Goal: Task Accomplishment & Management: Use online tool/utility

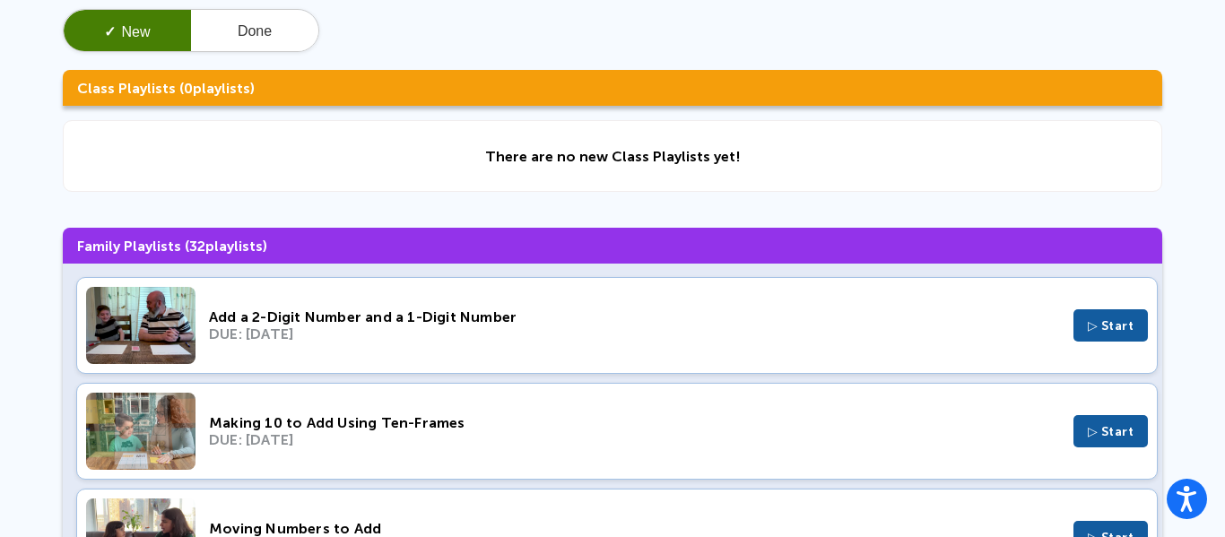
scroll to position [225, 0]
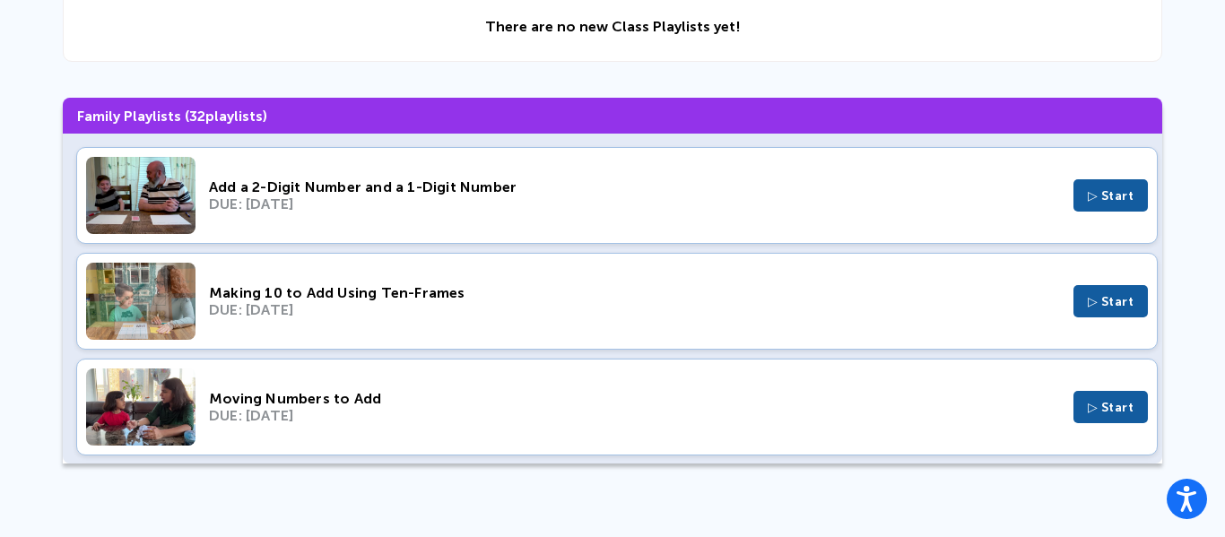
click at [1117, 400] on span "▷ Start" at bounding box center [1111, 407] width 47 height 15
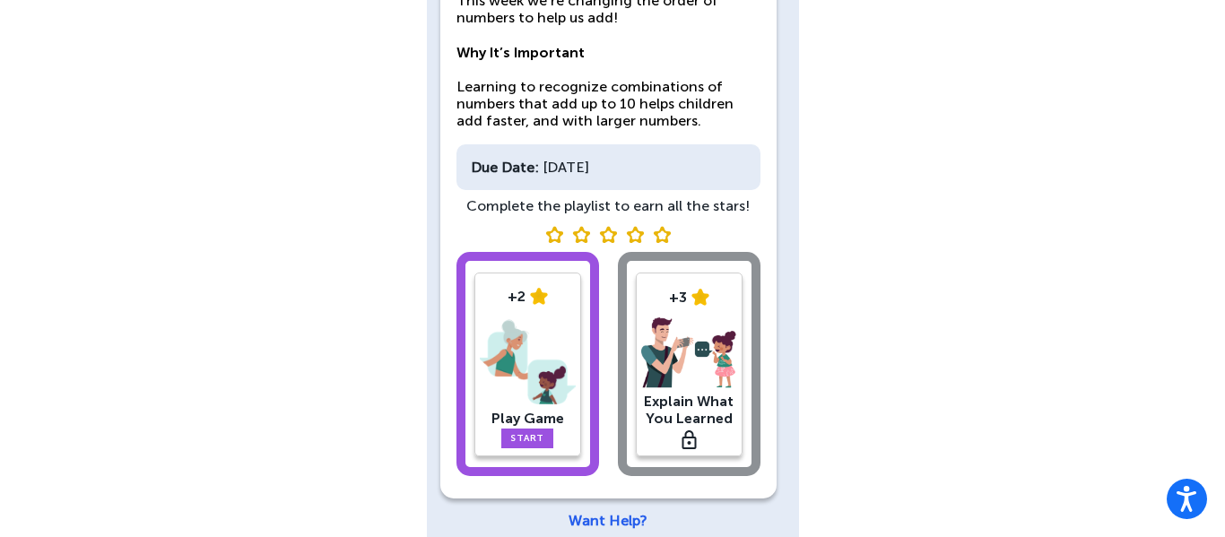
scroll to position [248, 0]
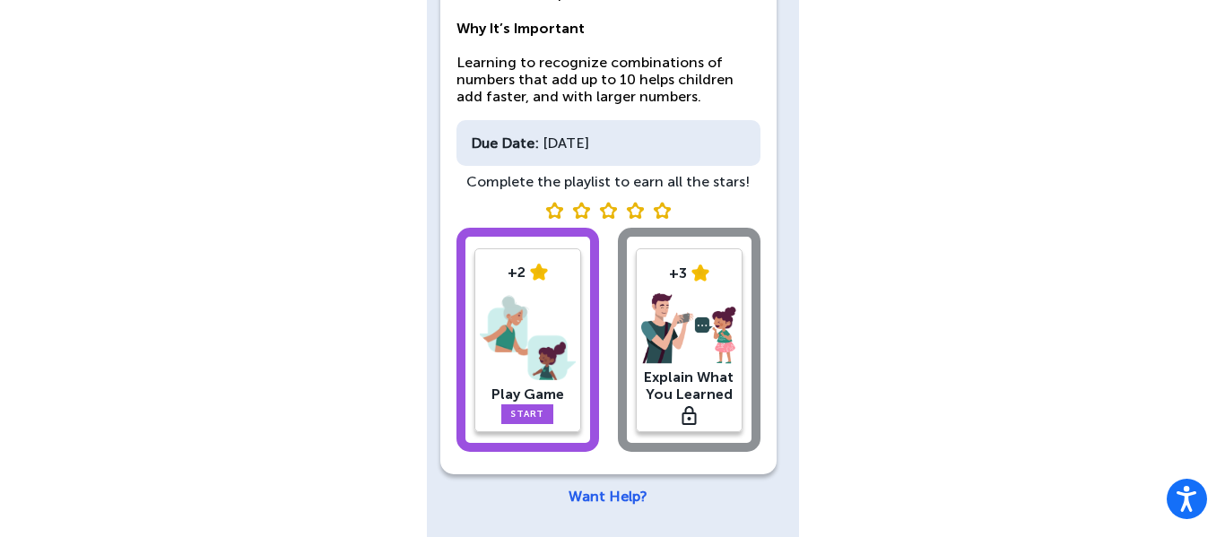
click at [553, 374] on img at bounding box center [528, 337] width 96 height 93
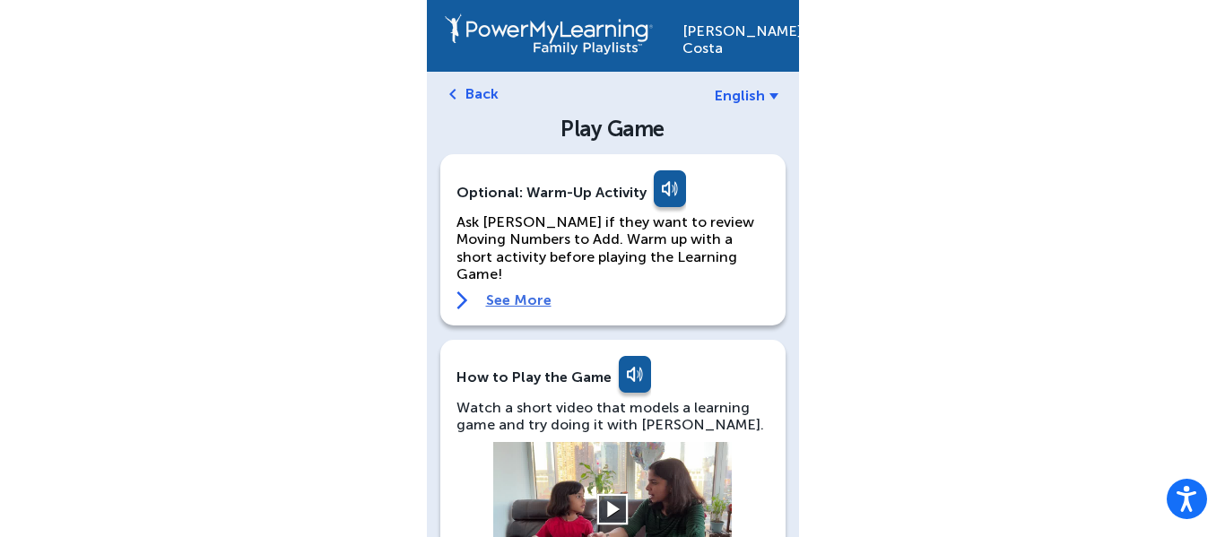
click at [611, 494] on button at bounding box center [612, 509] width 31 height 31
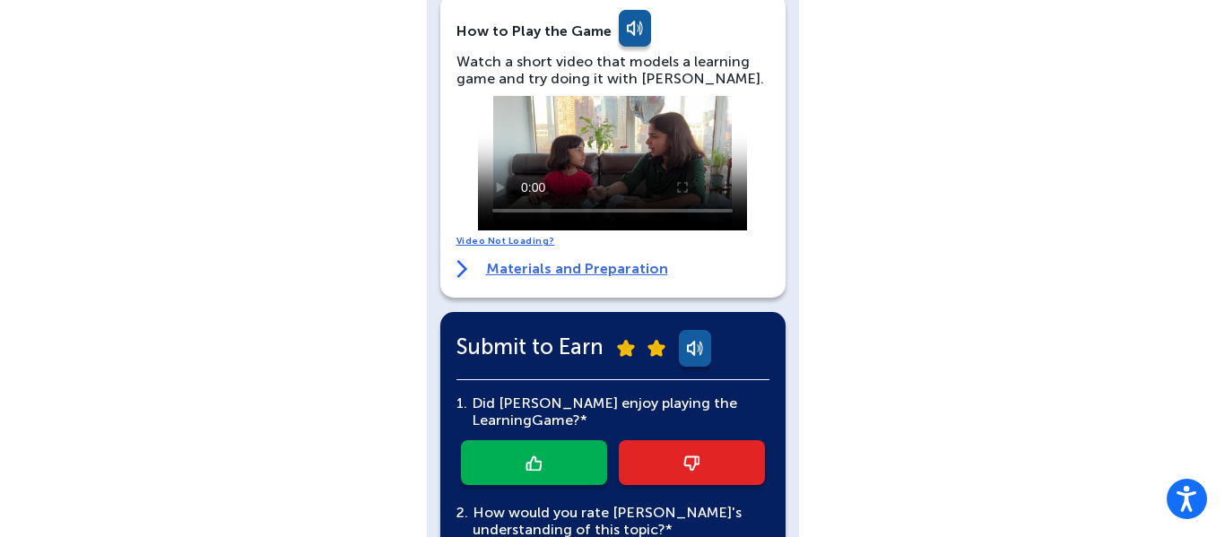
scroll to position [345, 0]
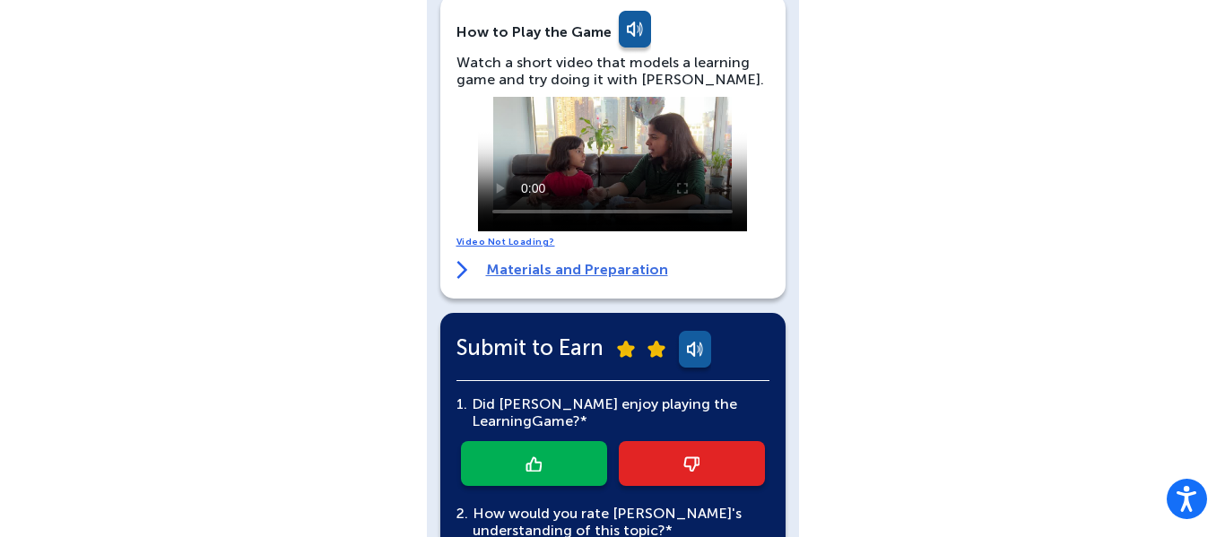
click at [557, 453] on link at bounding box center [534, 463] width 146 height 45
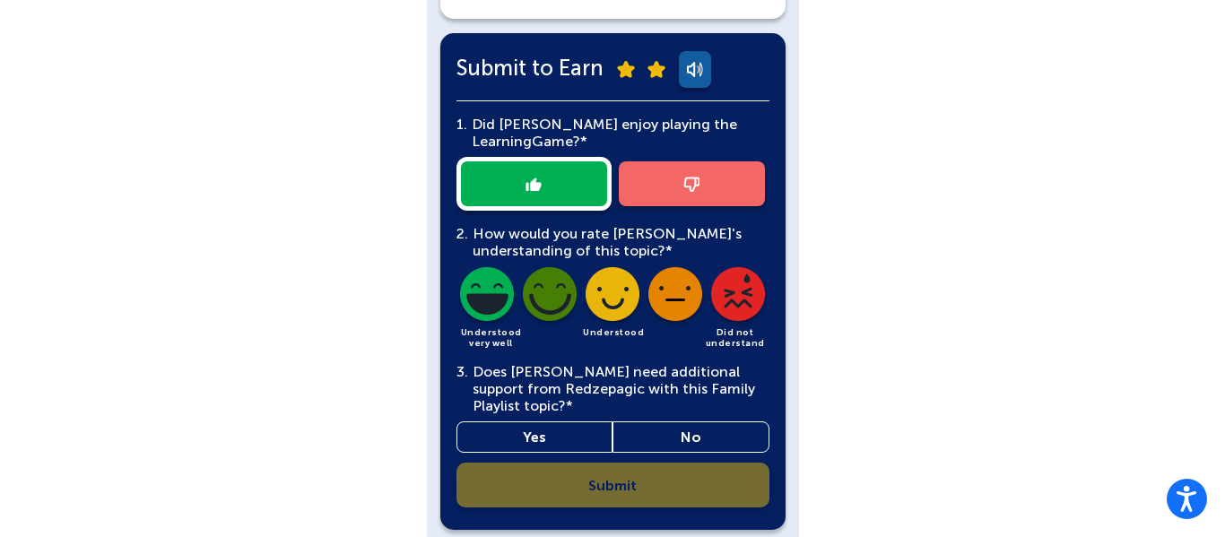
scroll to position [629, 0]
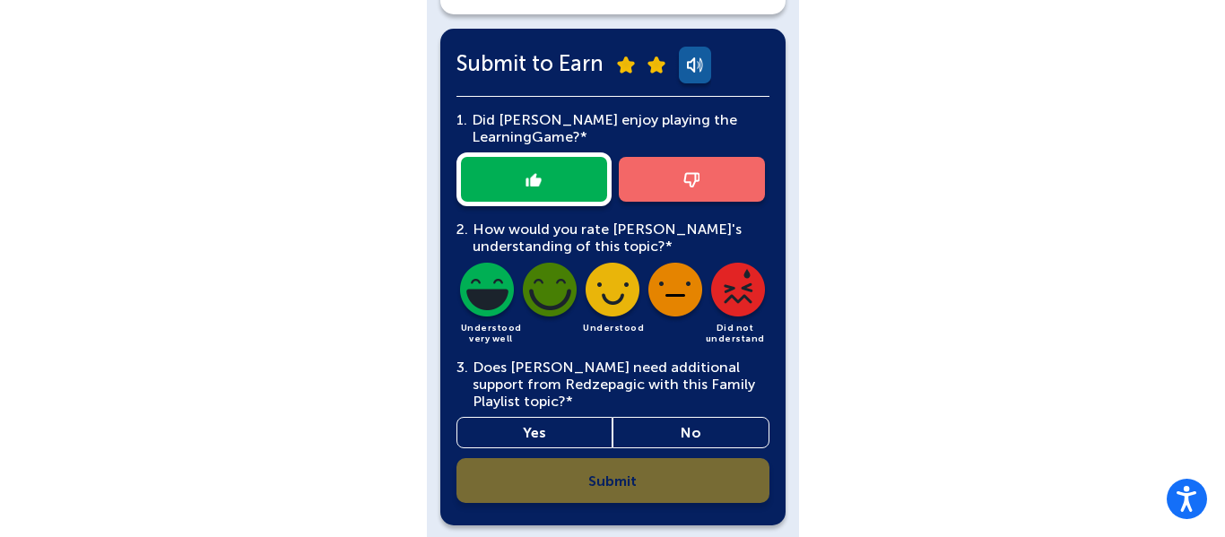
click at [658, 293] on img at bounding box center [675, 293] width 61 height 61
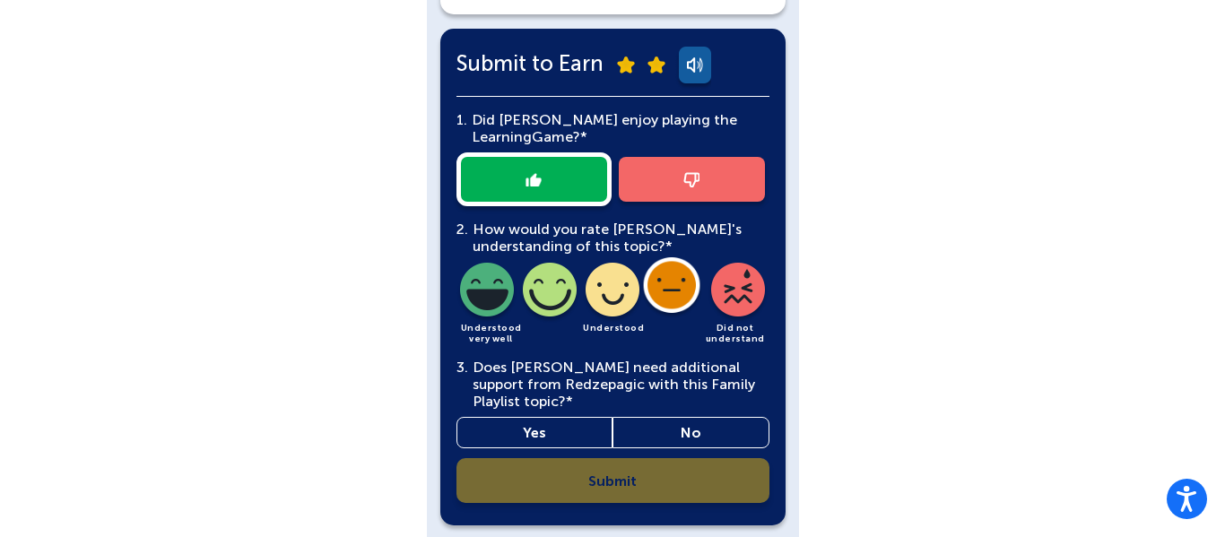
click at [649, 417] on link "No" at bounding box center [690, 432] width 157 height 31
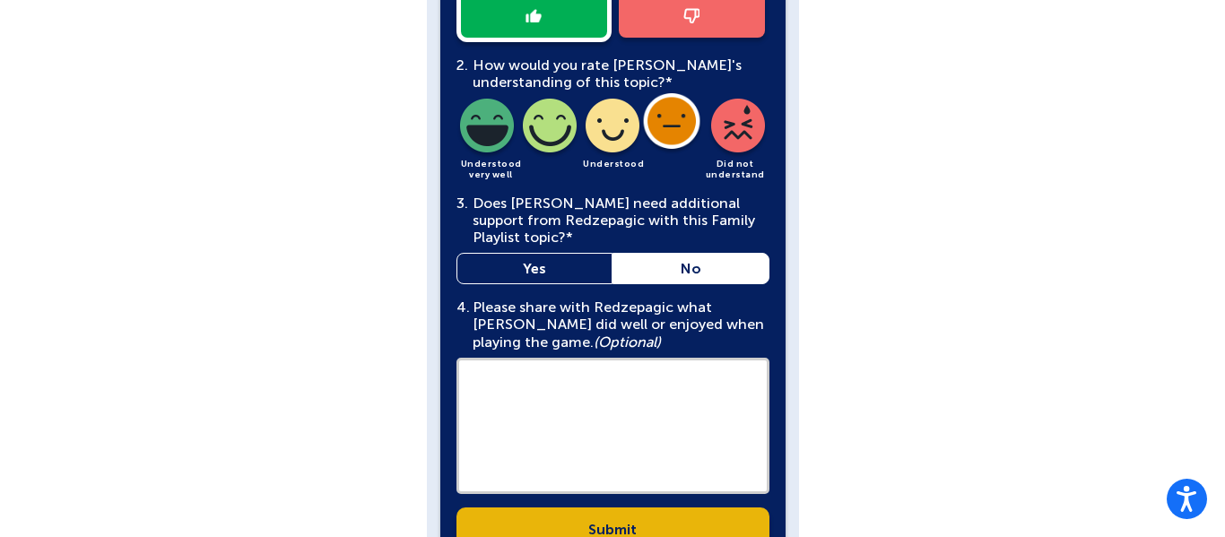
scroll to position [802, 0]
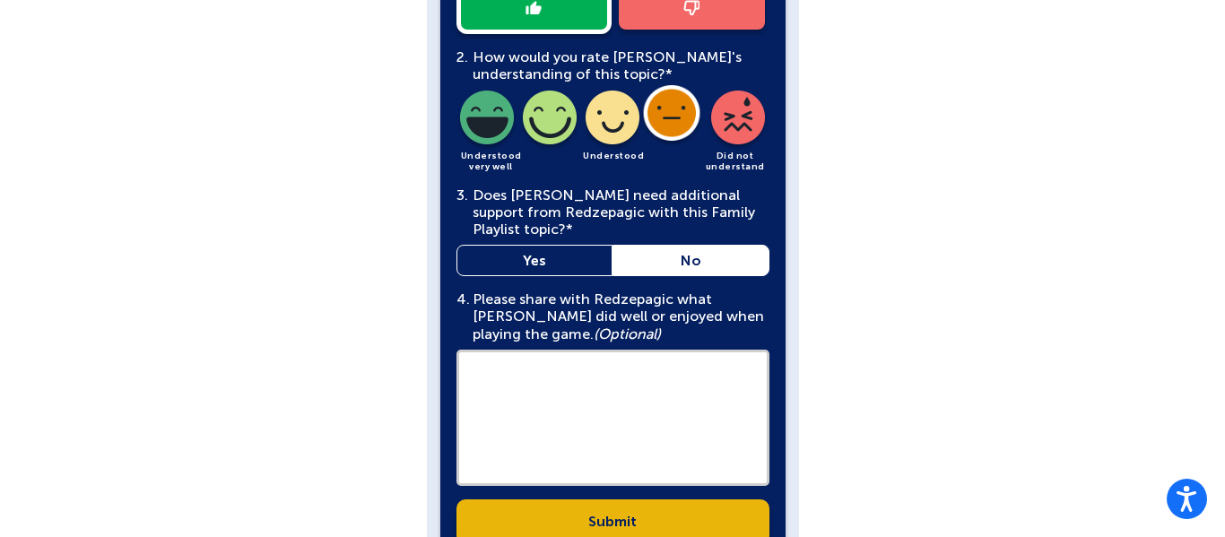
click at [549, 377] on textarea at bounding box center [612, 418] width 313 height 136
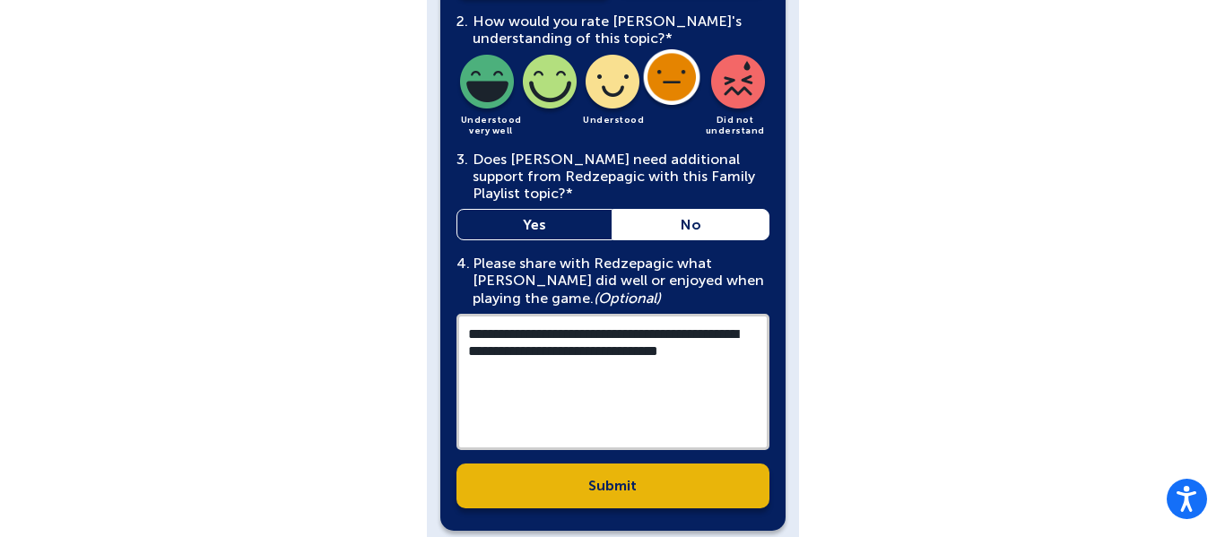
scroll to position [873, 0]
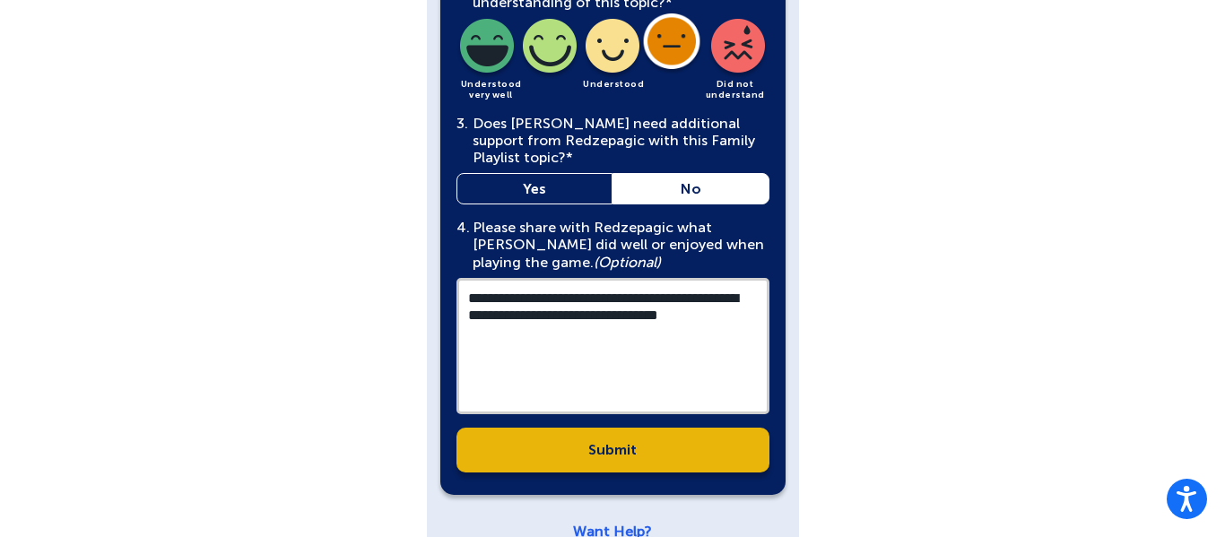
type textarea "**********"
click at [599, 428] on link "Submit" at bounding box center [612, 450] width 313 height 45
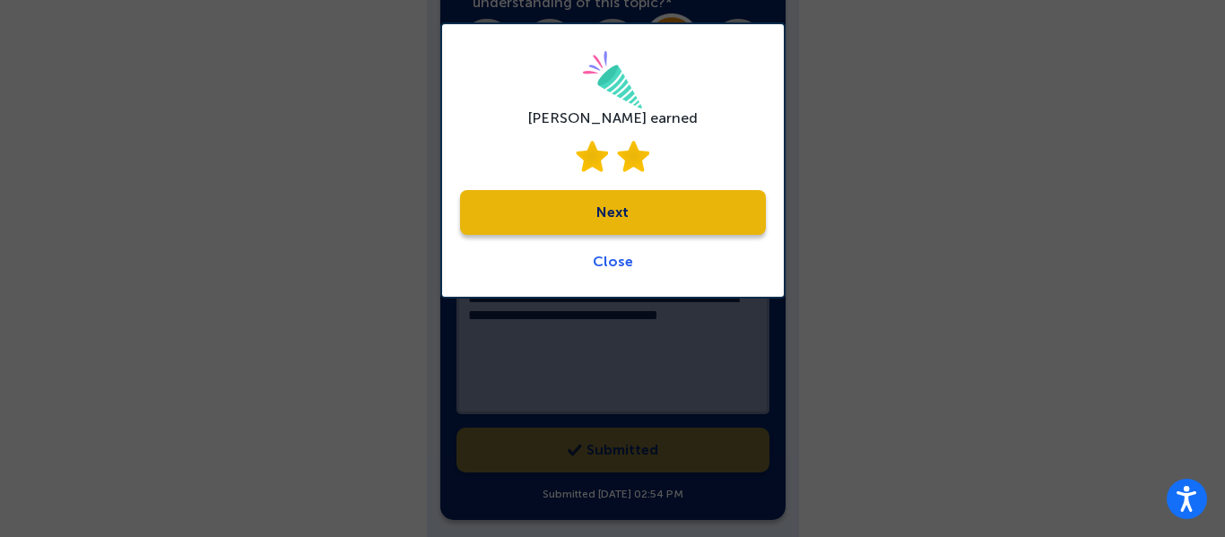
click at [628, 215] on link "Next" at bounding box center [613, 212] width 306 height 45
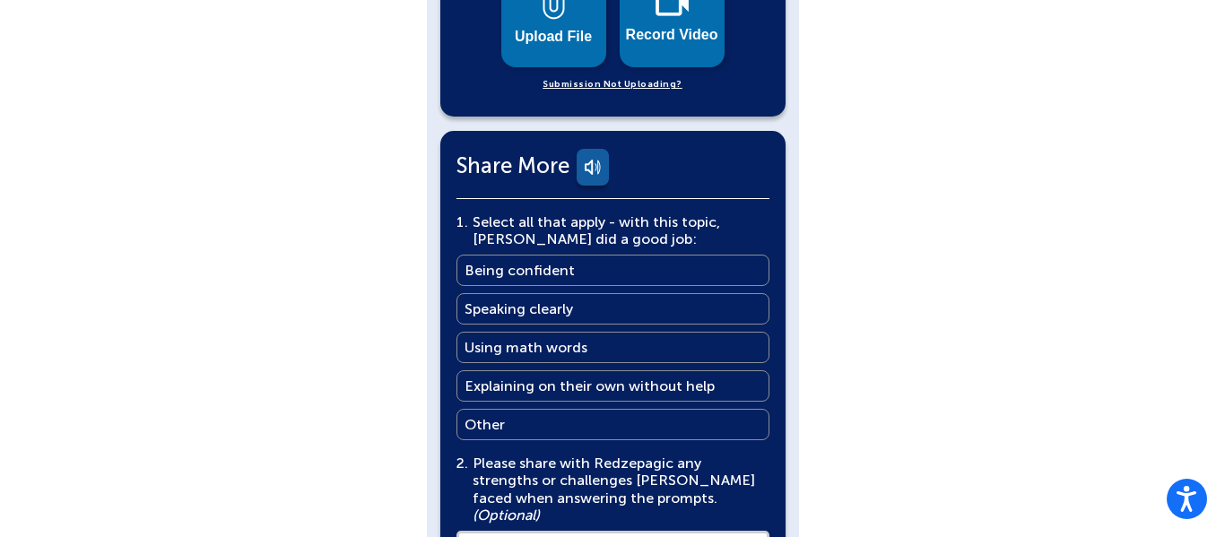
scroll to position [1088, 0]
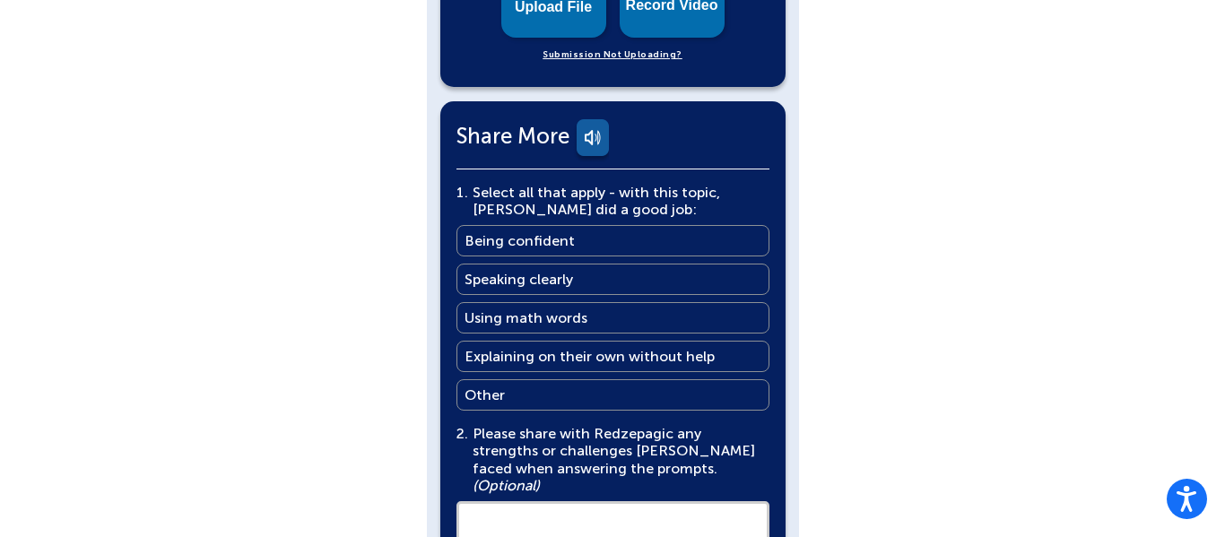
click at [594, 348] on main "Explaining on their own without help" at bounding box center [589, 356] width 250 height 17
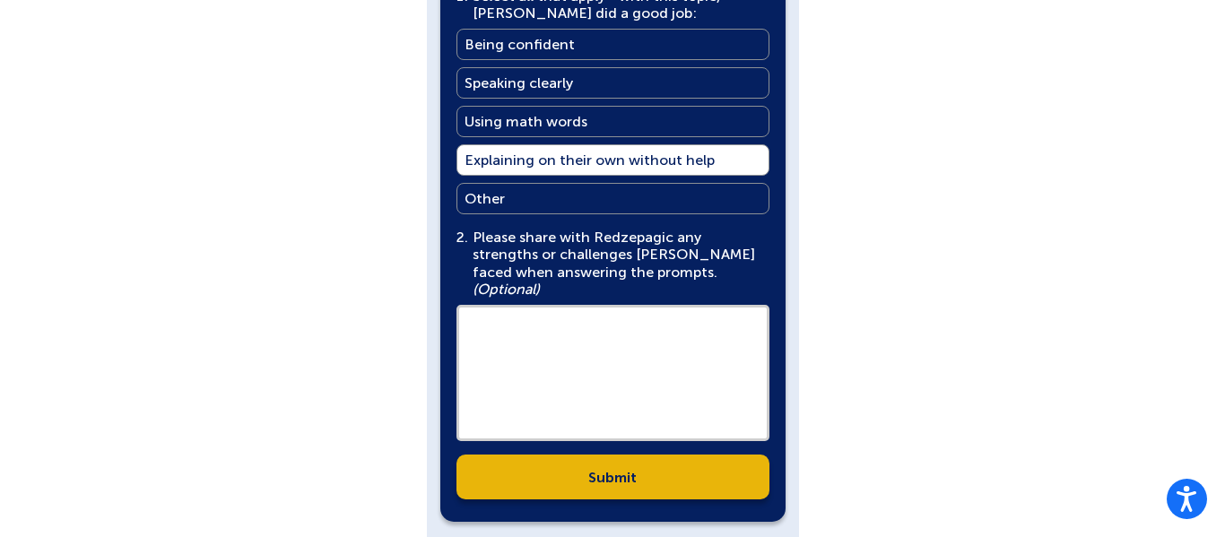
scroll to position [1318, 0]
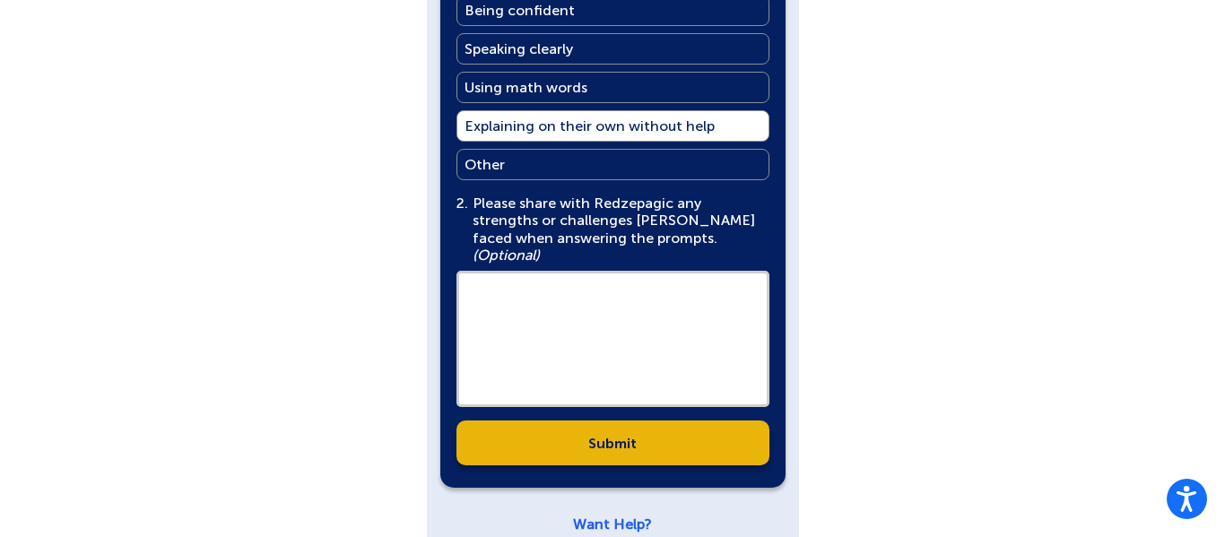
click at [531, 271] on textarea at bounding box center [612, 339] width 313 height 136
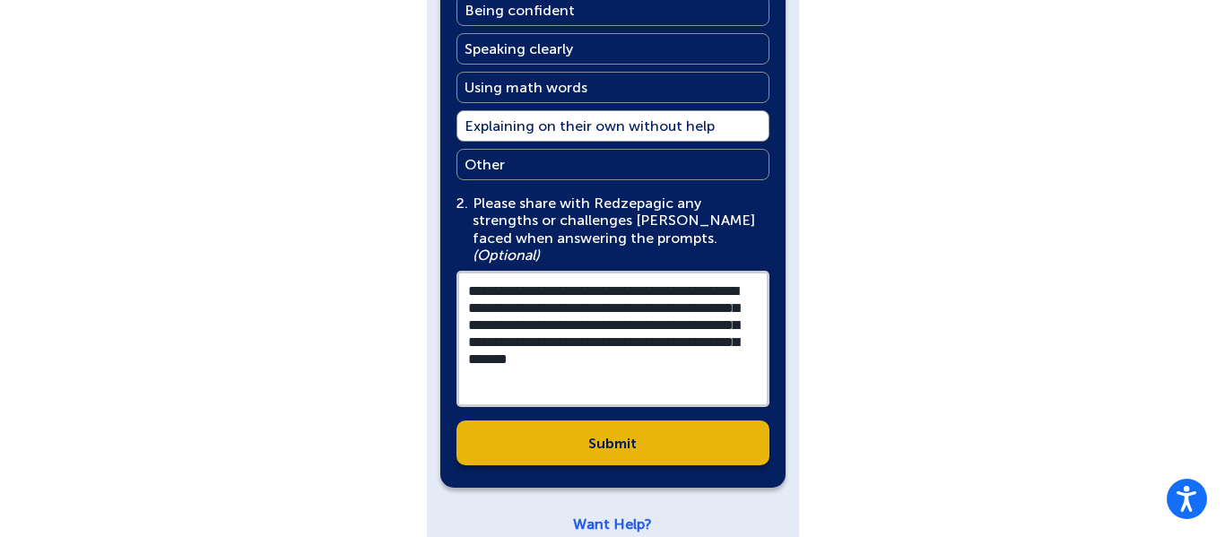
type textarea "**********"
click at [694, 420] on link "Submit" at bounding box center [612, 442] width 313 height 45
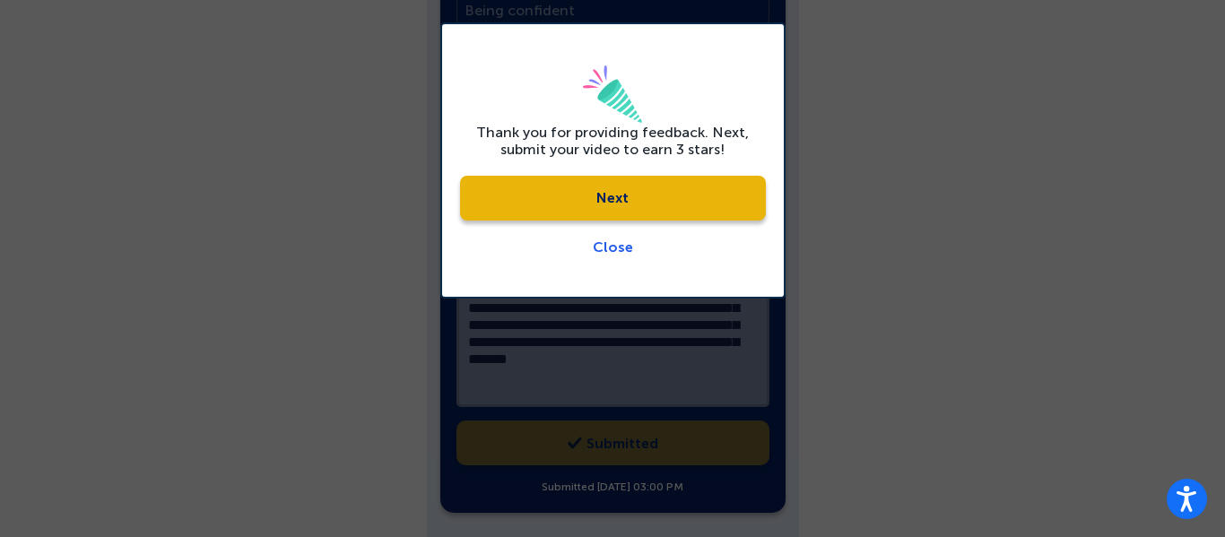
click at [601, 174] on div "Thank you for providing feedback. Next, submit your video to earn 3 stars! Next…" at bounding box center [613, 160] width 306 height 191
click at [605, 186] on link "Next" at bounding box center [613, 198] width 306 height 45
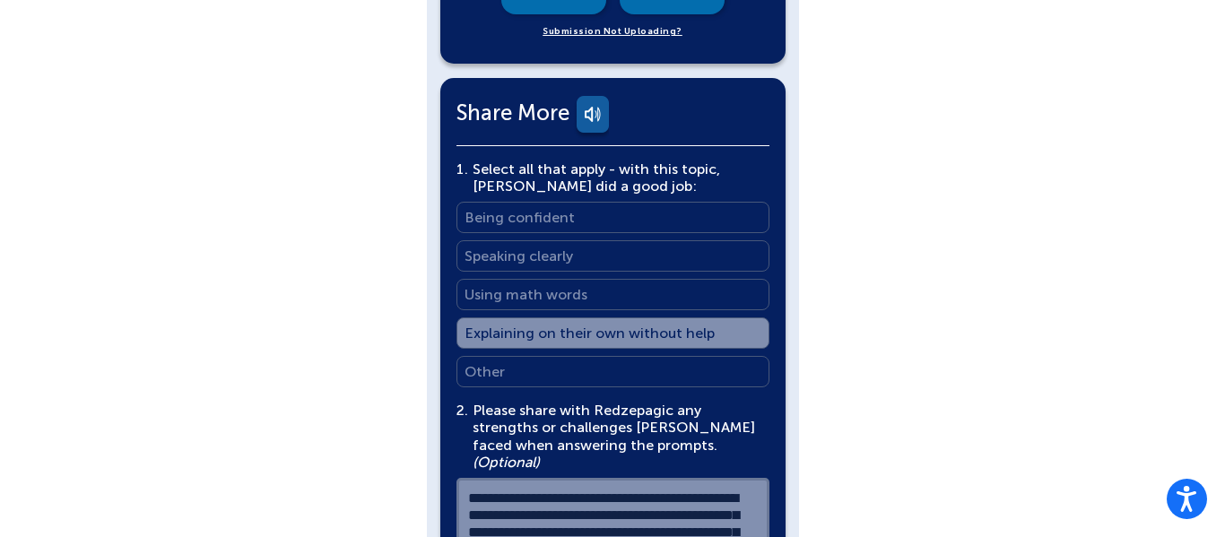
scroll to position [979, 0]
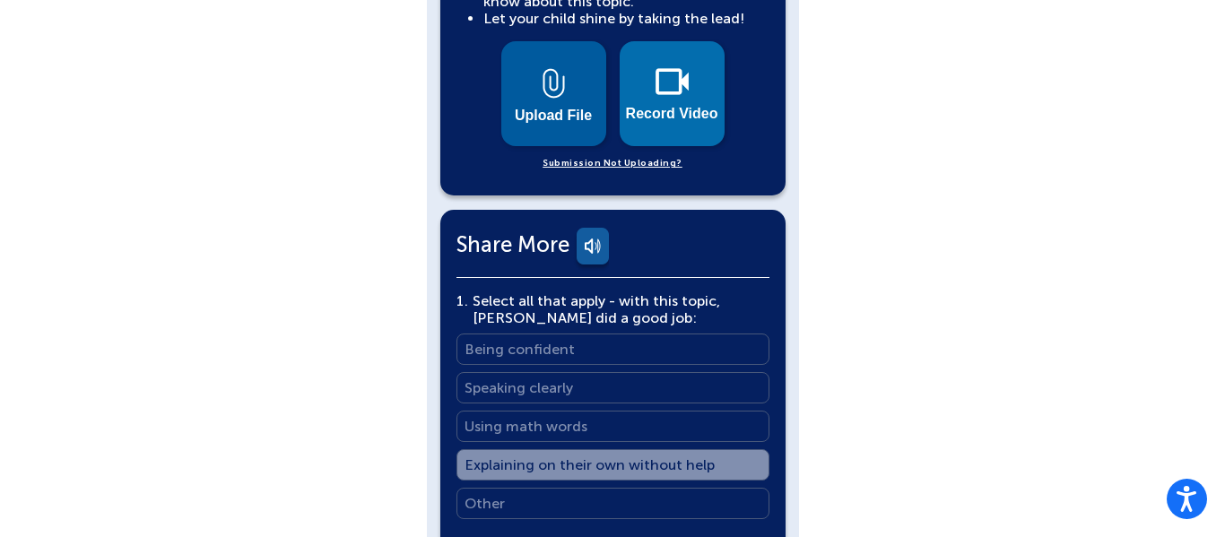
click at [564, 120] on button "Upload File" at bounding box center [553, 93] width 105 height 105
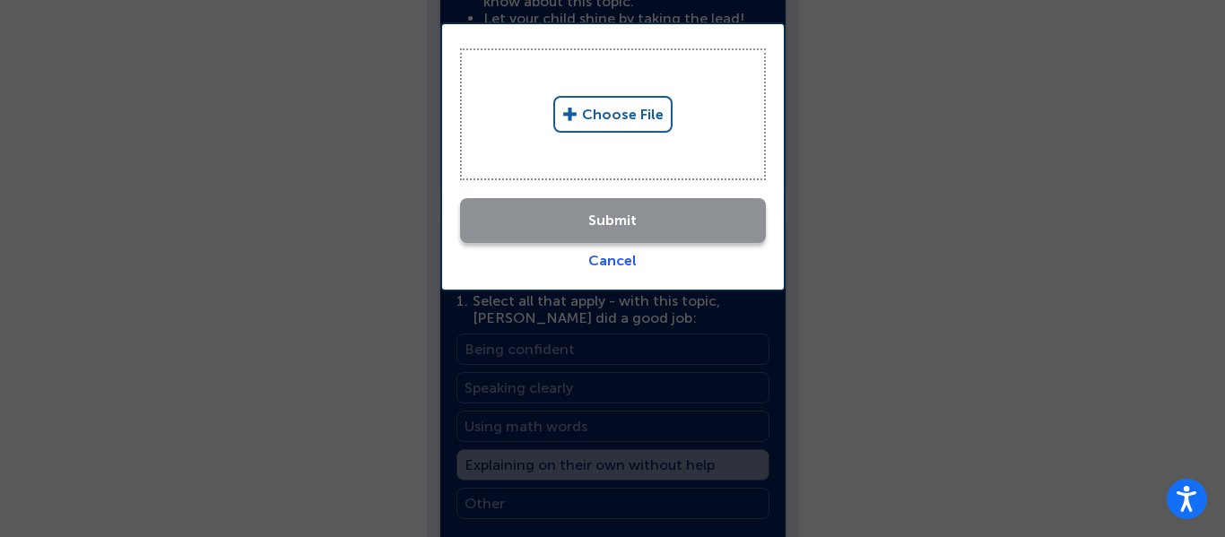
click at [605, 260] on link "Cancel" at bounding box center [612, 260] width 48 height 17
